Goal: Information Seeking & Learning: Learn about a topic

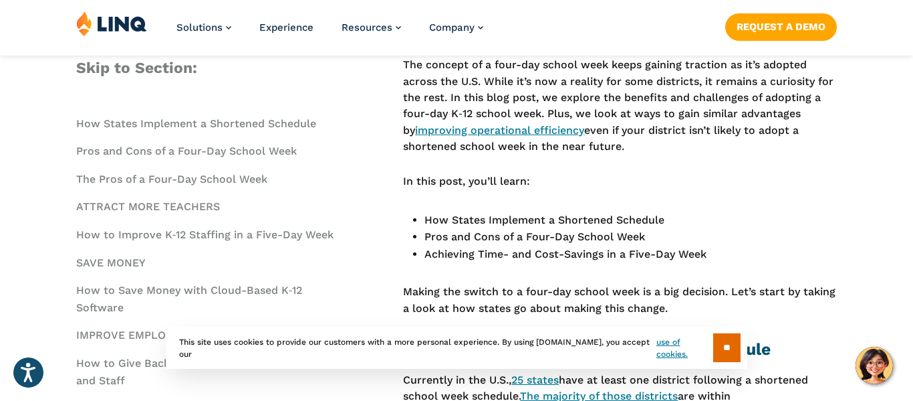
scroll to position [605, 0]
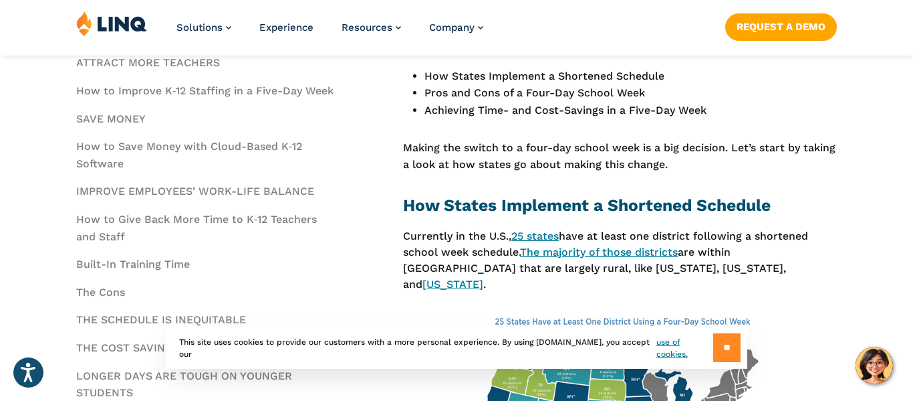
click at [714, 356] on input "**" at bounding box center [727, 347] width 27 height 29
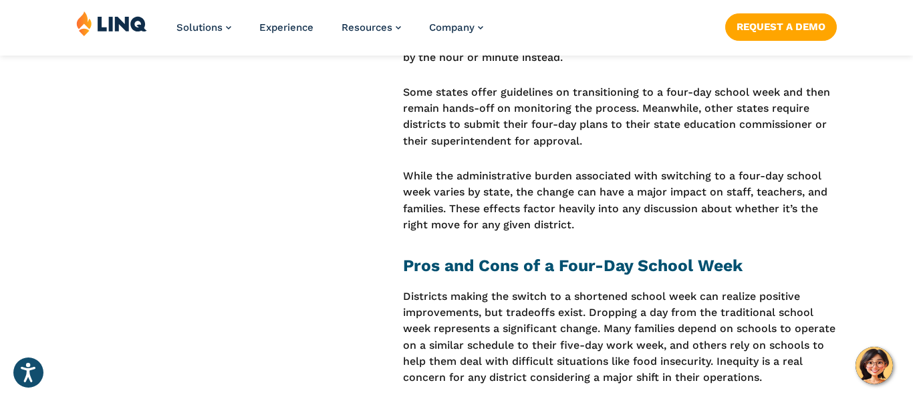
scroll to position [1357, 0]
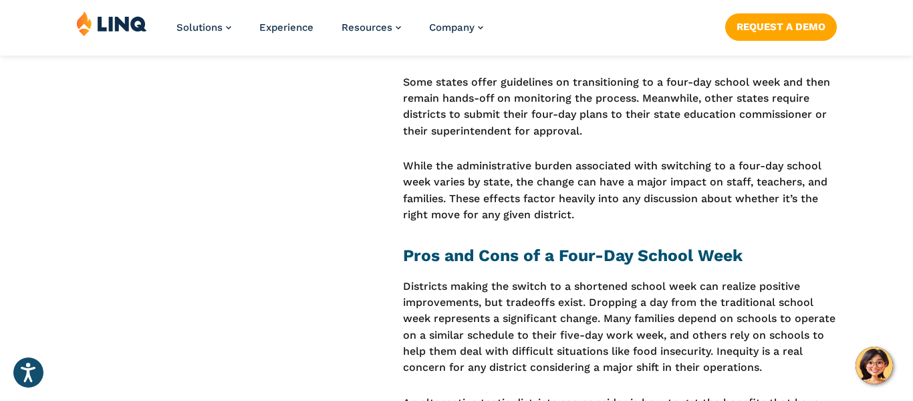
click at [645, 278] on p "Districts making the switch to a shortened school week can realize positive imp…" at bounding box center [620, 327] width 434 height 98
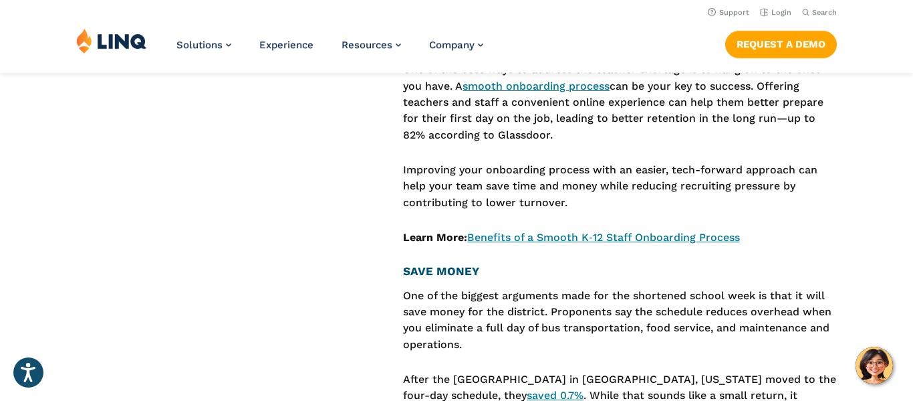
scroll to position [2077, 0]
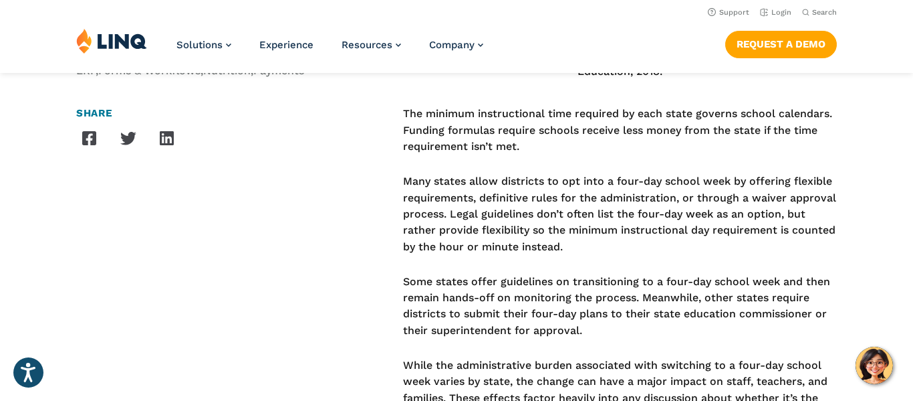
scroll to position [1153, 0]
